Goal: Information Seeking & Learning: Learn about a topic

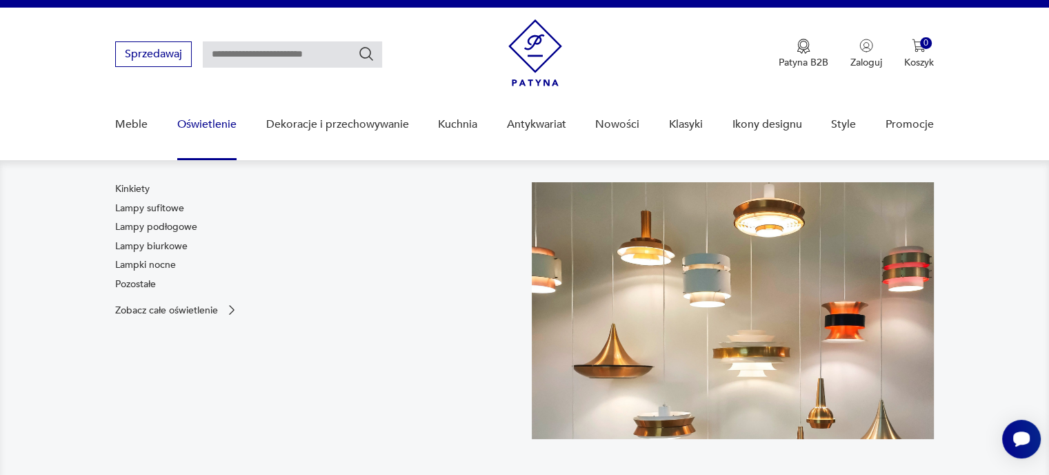
click at [146, 224] on link "Lampy podłogowe" at bounding box center [156, 227] width 82 height 14
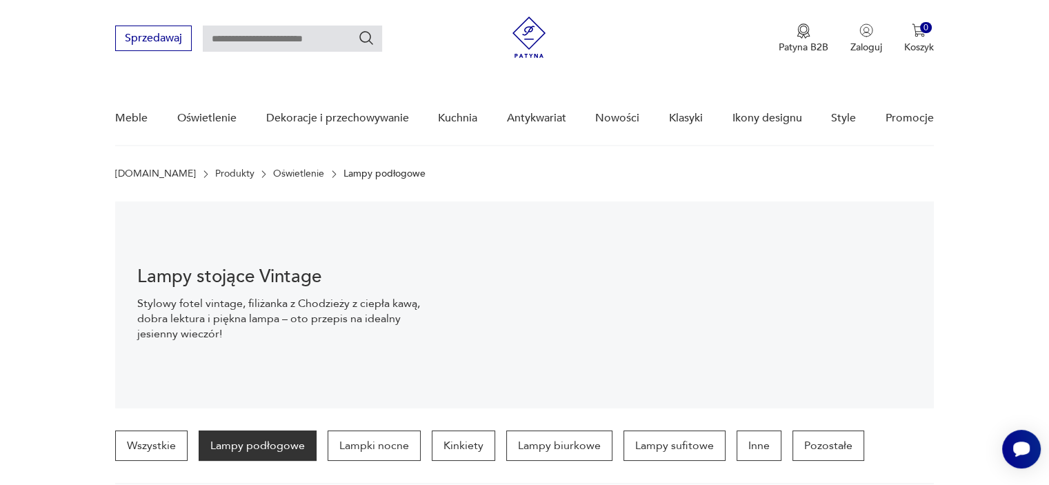
scroll to position [325, 0]
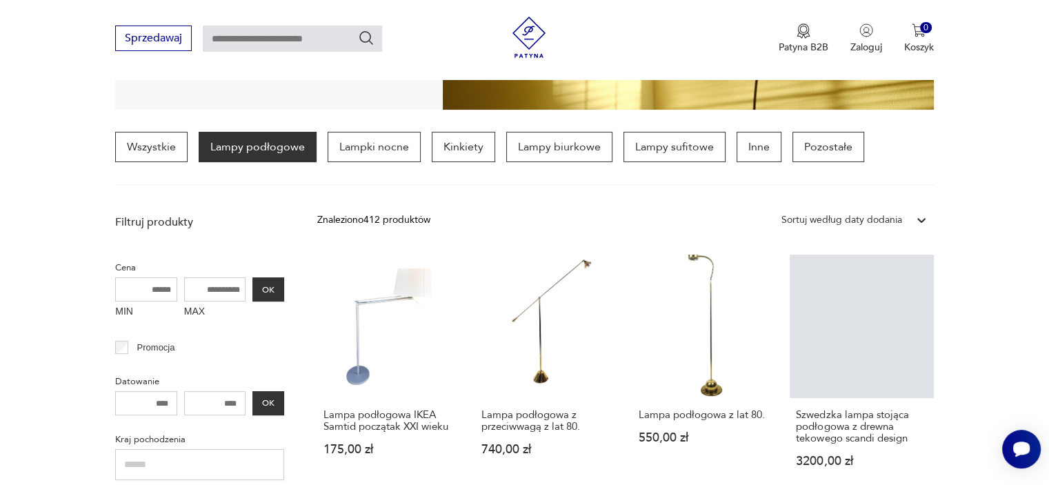
click at [258, 151] on p "Lampy podłogowe" at bounding box center [258, 147] width 118 height 30
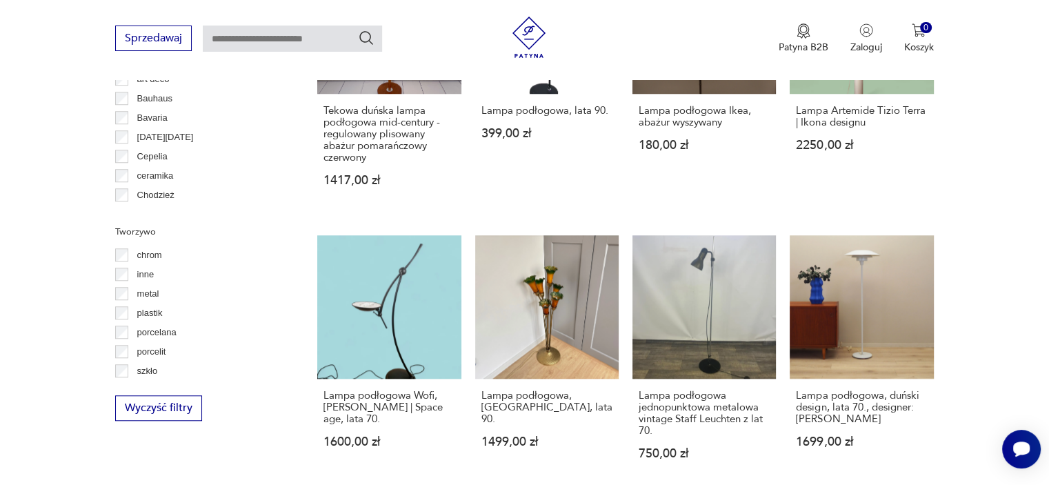
scroll to position [1222, 0]
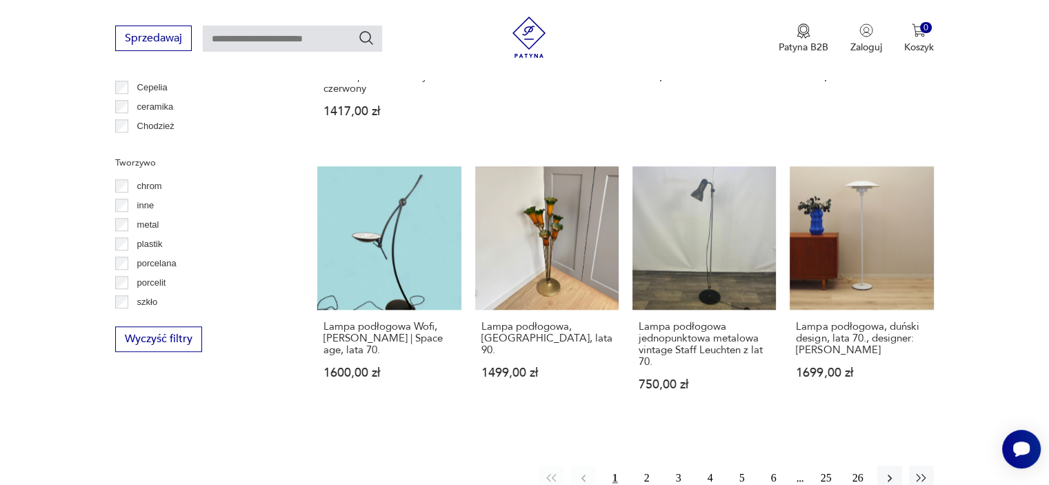
click at [648, 474] on button "2" at bounding box center [647, 478] width 25 height 25
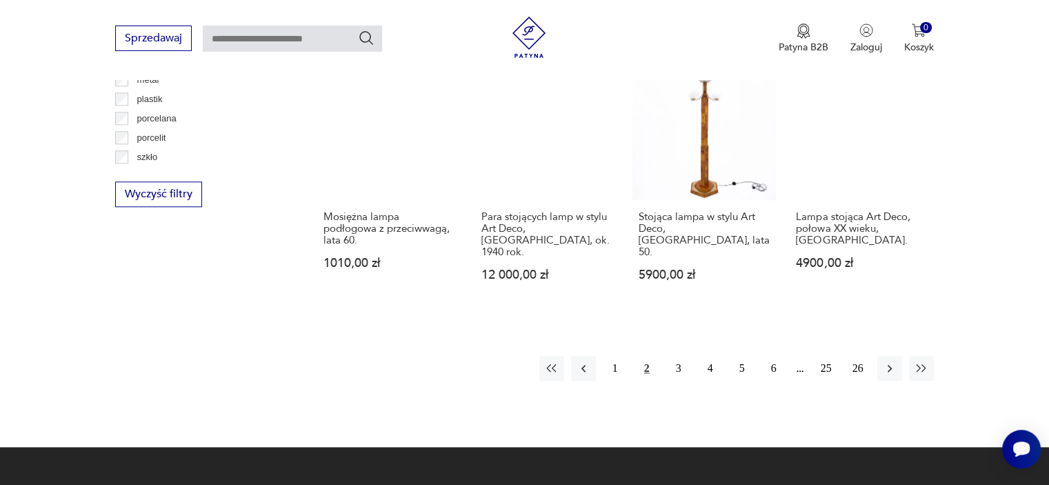
scroll to position [1428, 0]
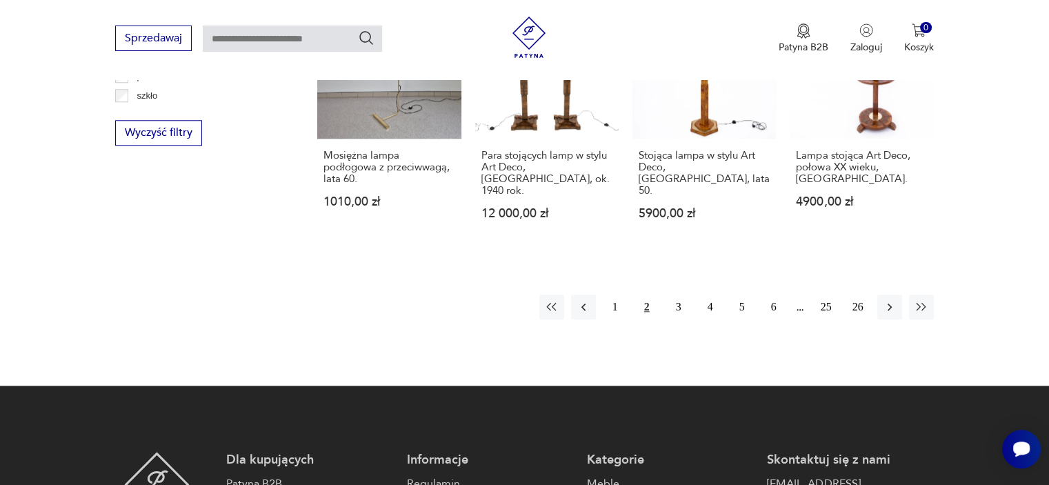
click at [677, 295] on button "3" at bounding box center [678, 307] width 25 height 25
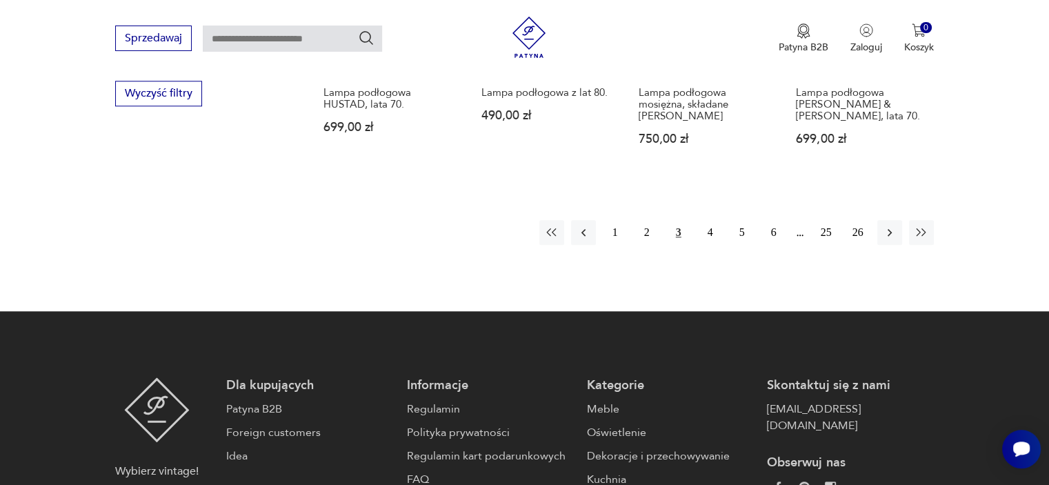
scroll to position [1497, 0]
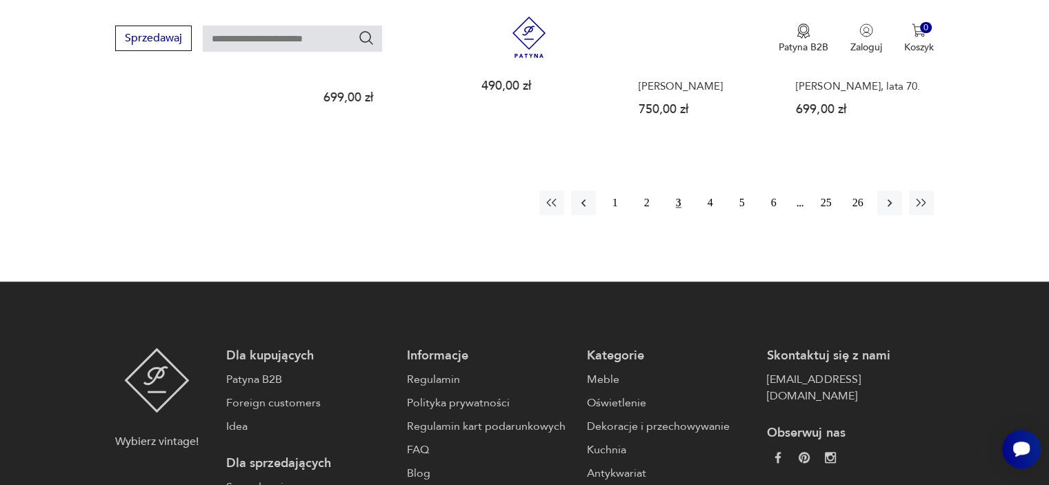
click at [891, 196] on icon "button" at bounding box center [890, 203] width 14 height 14
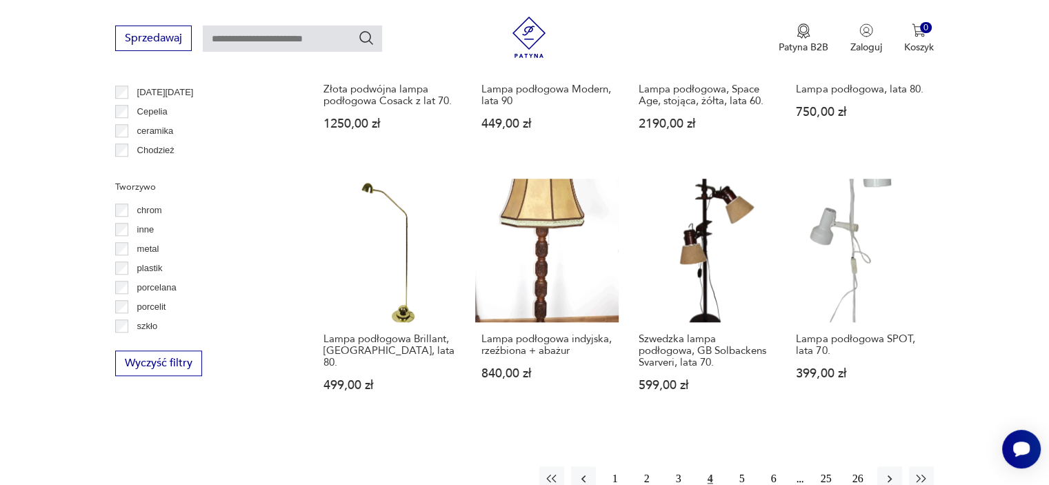
scroll to position [1290, 0]
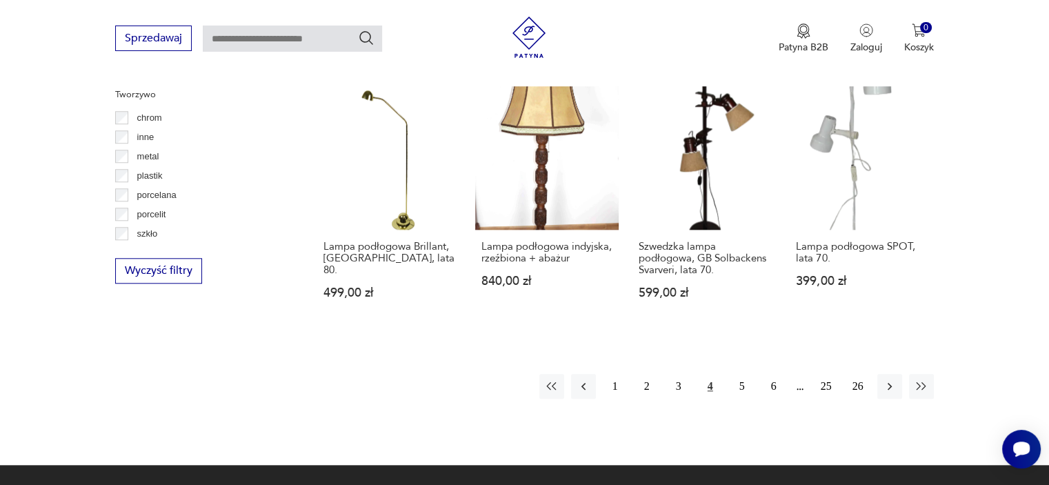
drag, startPoint x: 739, startPoint y: 388, endPoint x: 910, endPoint y: 27, distance: 398.9
click at [739, 388] on button "5" at bounding box center [742, 386] width 25 height 25
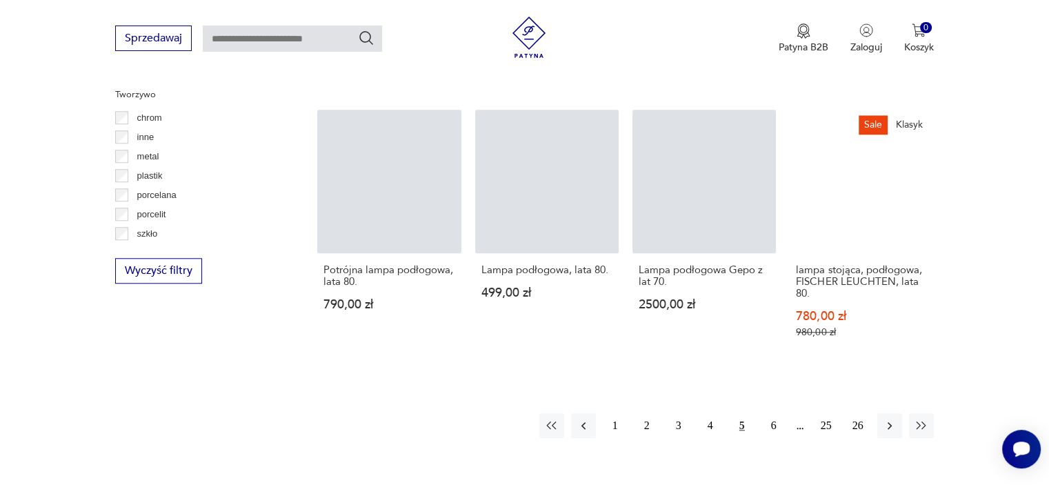
scroll to position [325, 0]
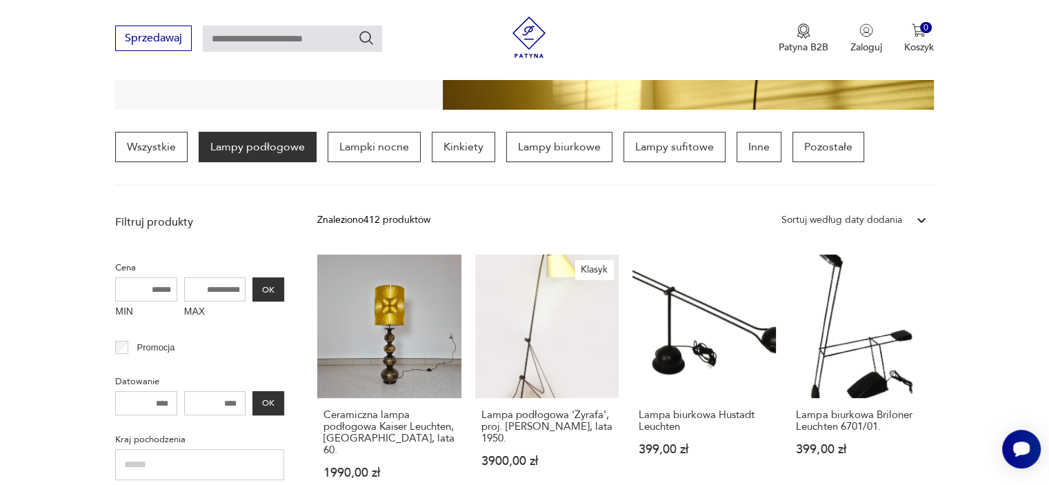
click at [884, 391] on link "Lampa biurkowa Briloner Leuchten 6701/01. 399,00 zł" at bounding box center [861, 380] width 143 height 251
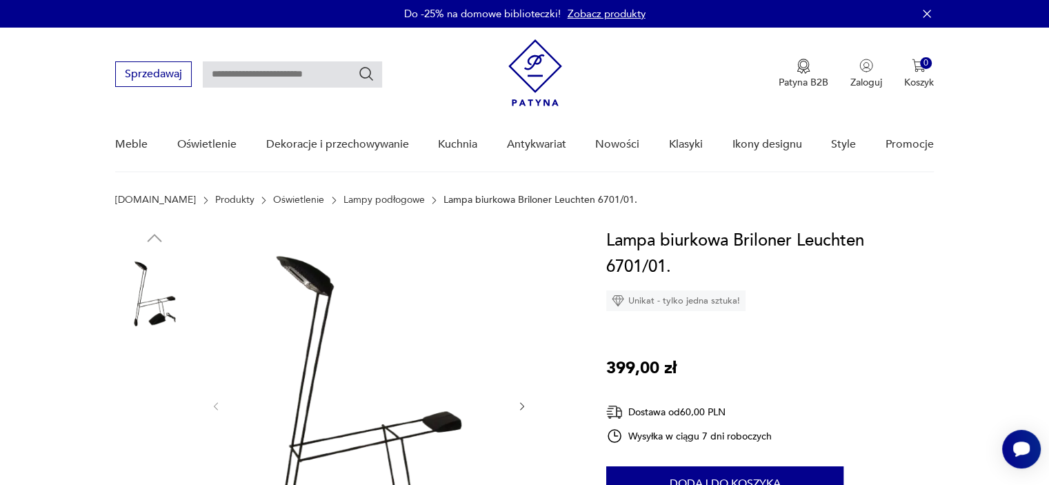
scroll to position [276, 0]
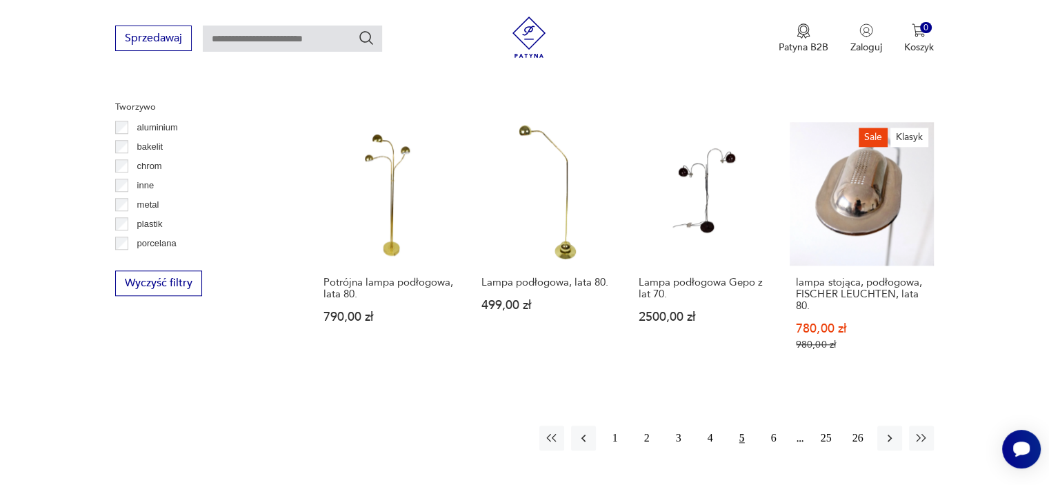
scroll to position [1358, 0]
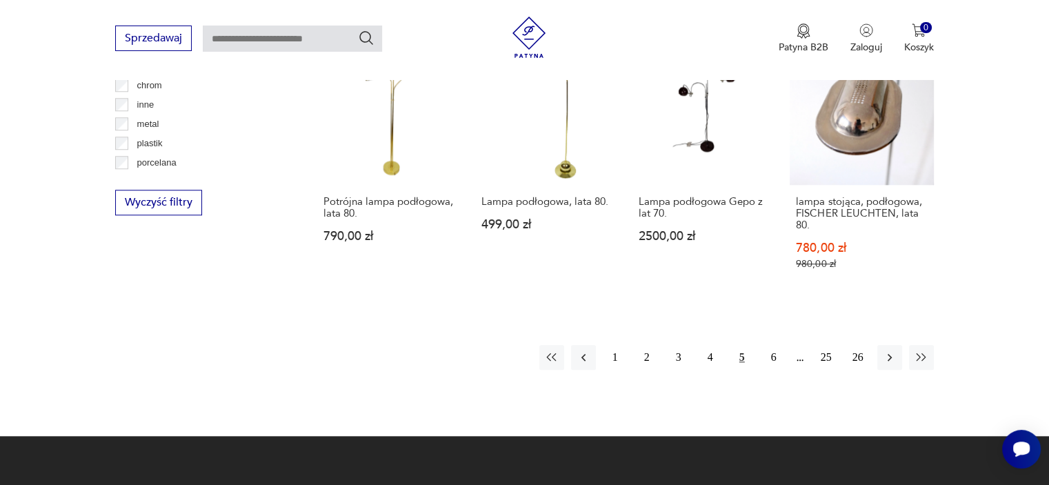
drag, startPoint x: 894, startPoint y: 344, endPoint x: 907, endPoint y: 232, distance: 113.2
click at [890, 350] on icon "button" at bounding box center [890, 357] width 14 height 14
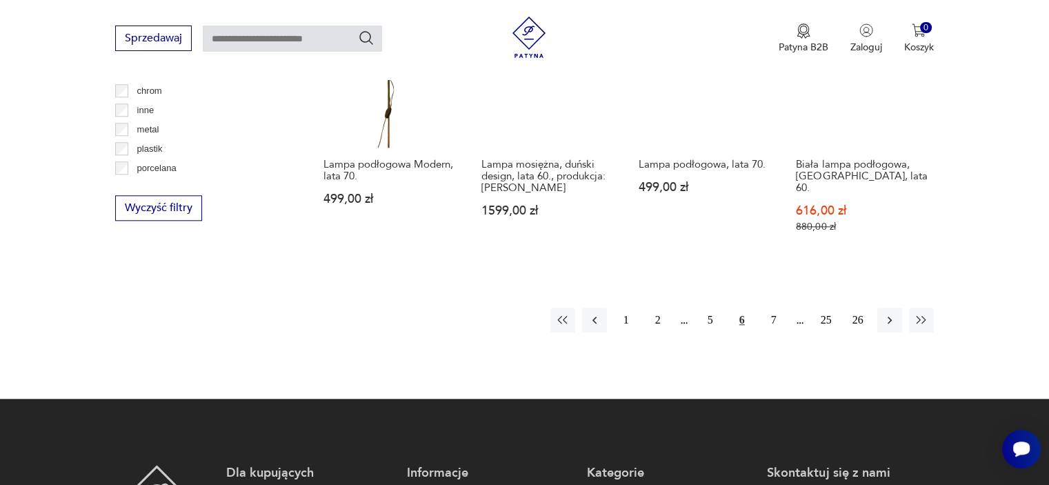
scroll to position [324, 0]
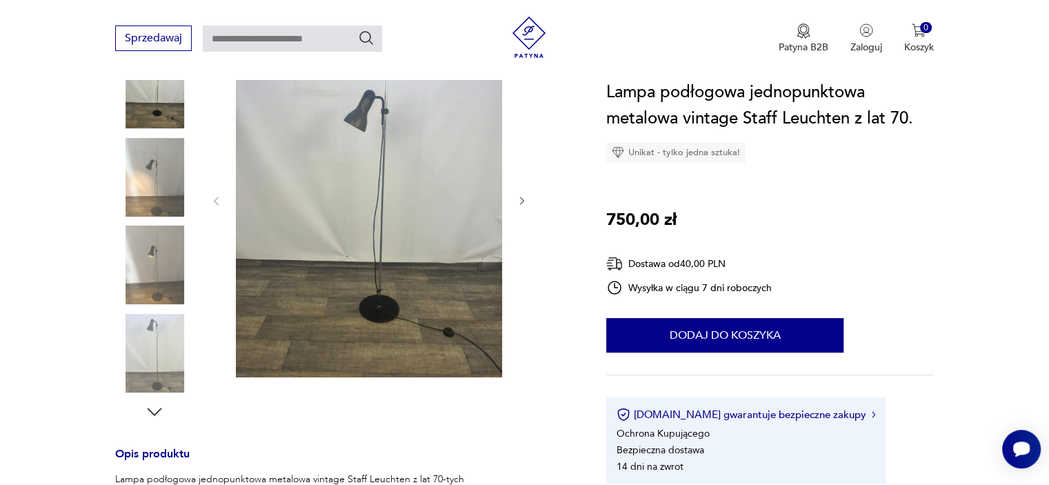
scroll to position [207, 0]
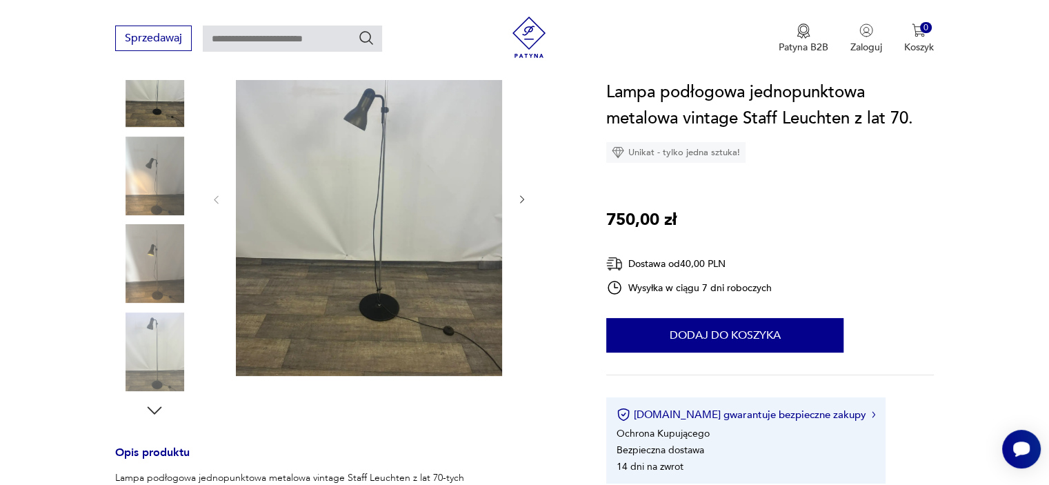
click at [155, 267] on img at bounding box center [154, 263] width 79 height 79
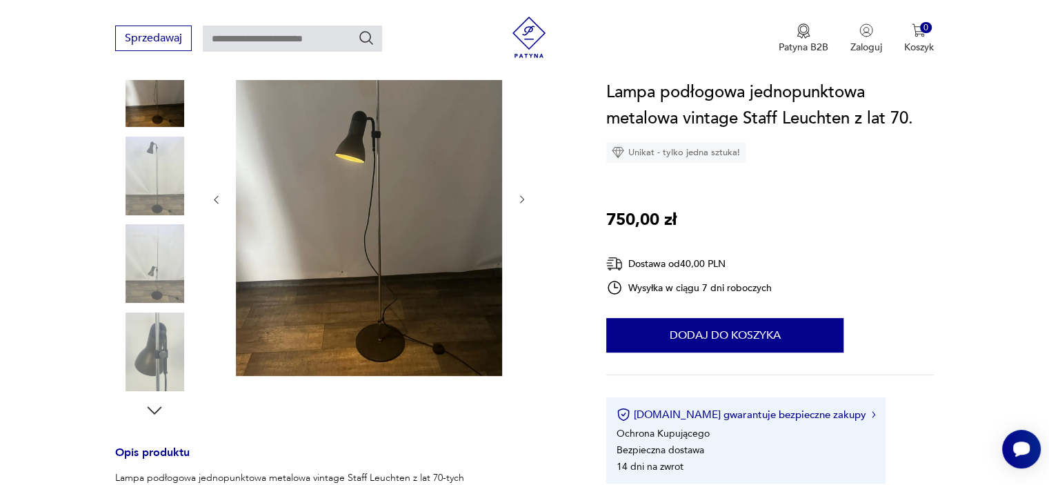
click at [155, 326] on img at bounding box center [154, 351] width 79 height 79
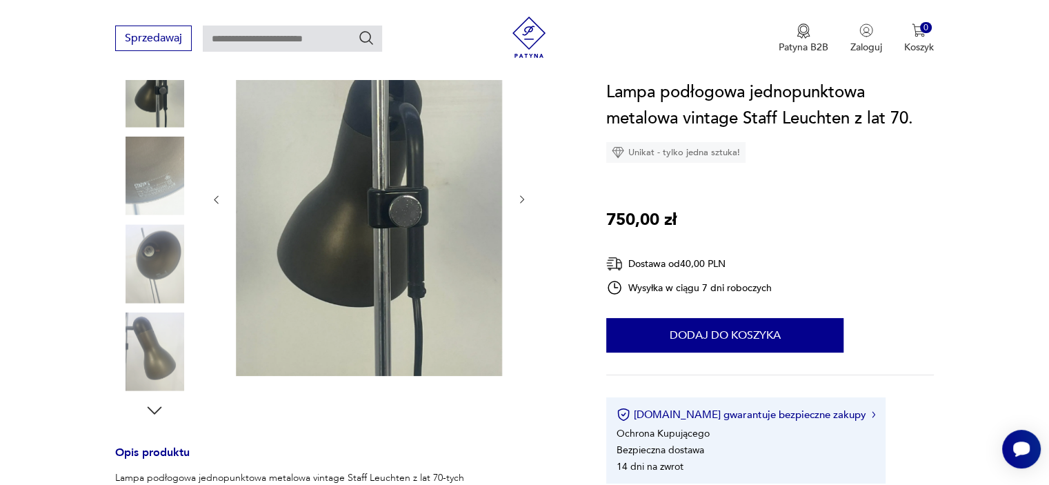
click at [151, 203] on img at bounding box center [154, 176] width 79 height 79
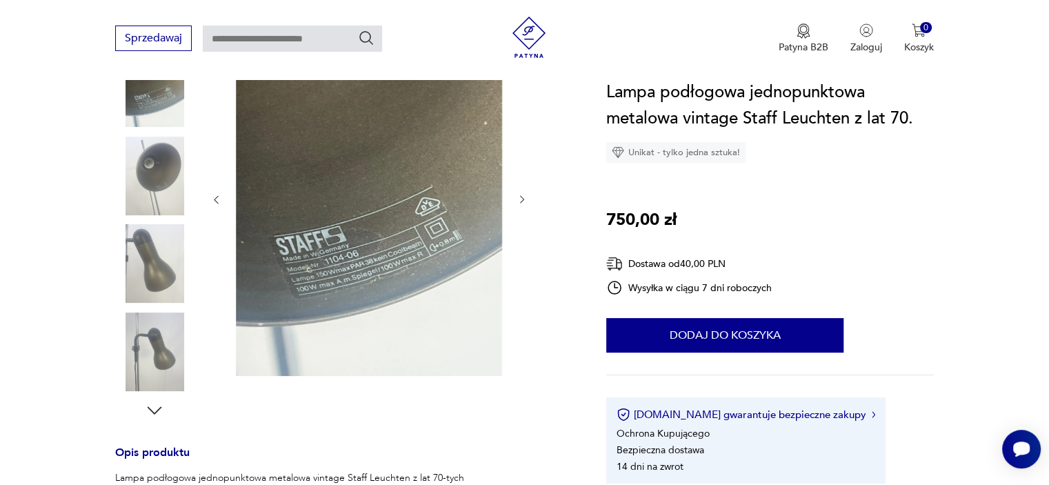
click at [155, 215] on div at bounding box center [154, 177] width 79 height 81
click at [163, 267] on img at bounding box center [154, 263] width 79 height 79
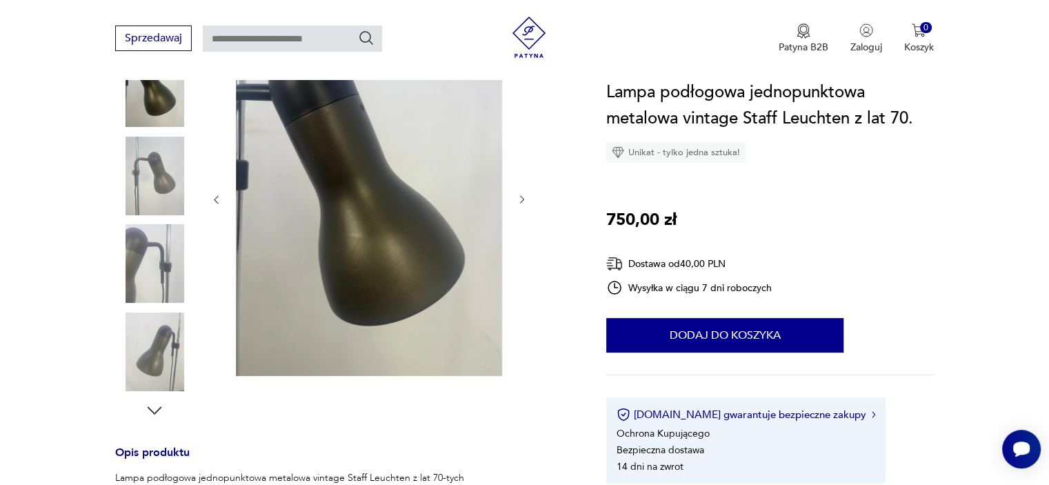
click at [145, 286] on img at bounding box center [154, 263] width 79 height 79
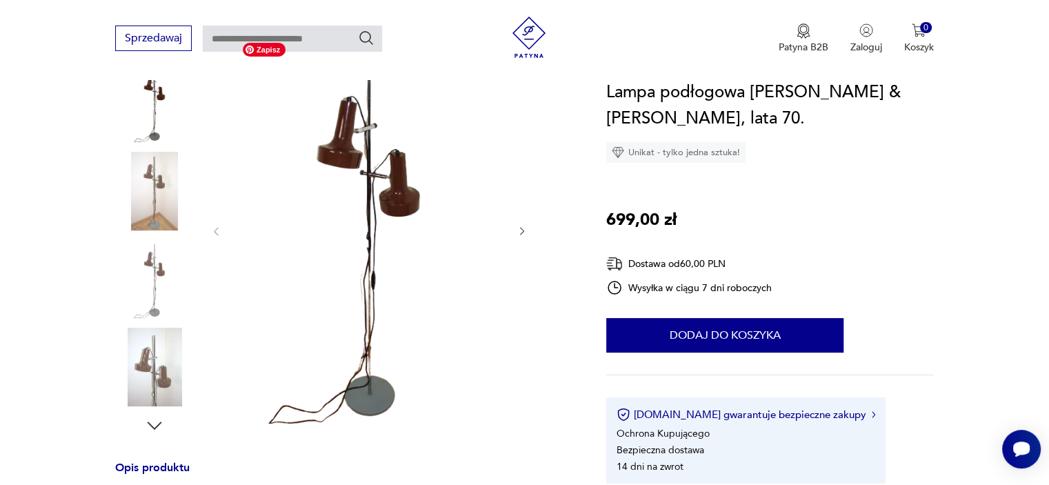
scroll to position [138, 0]
